Goal: Book appointment/travel/reservation

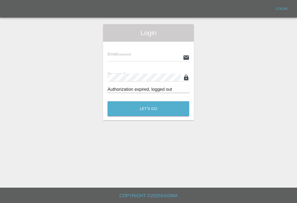
click at [157, 59] on input "text" at bounding box center [143, 58] width 73 height 8
type input "[EMAIL_ADDRESS][DOMAIN_NAME]"
click at [148, 109] on button "Let's Go" at bounding box center [148, 108] width 82 height 15
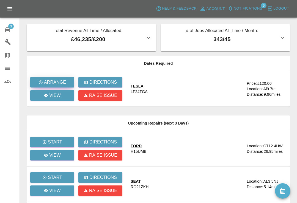
click at [60, 84] on p "Arrange" at bounding box center [55, 82] width 22 height 7
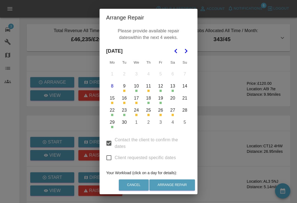
click at [188, 53] on icon "Go to the Next Month" at bounding box center [185, 51] width 7 height 7
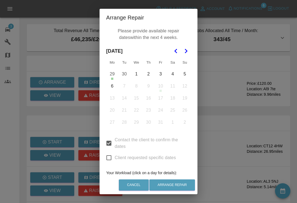
click at [138, 77] on button "1" at bounding box center [136, 74] width 12 height 12
click at [148, 76] on button "2" at bounding box center [149, 74] width 12 height 12
click at [163, 76] on button "3" at bounding box center [161, 74] width 12 height 12
click at [183, 186] on button "Arrange Repair" at bounding box center [172, 185] width 46 height 11
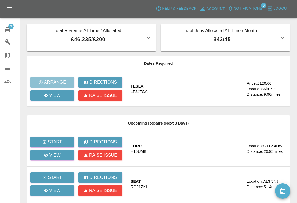
click at [239, 12] on button "Notifications" at bounding box center [244, 8] width 37 height 9
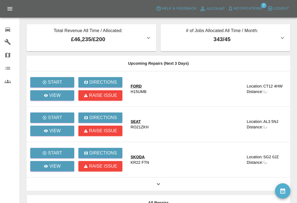
scroll to position [9, 0]
